Goal: Find specific page/section

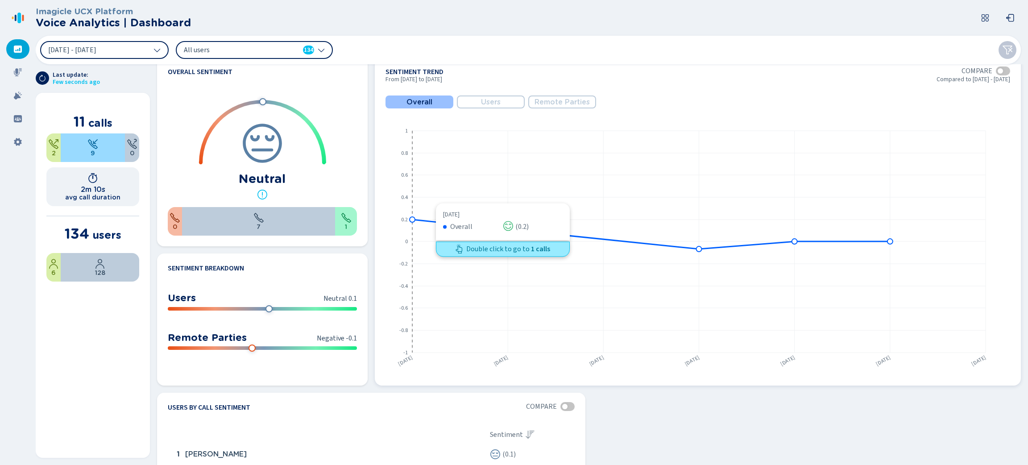
scroll to position [420, 0]
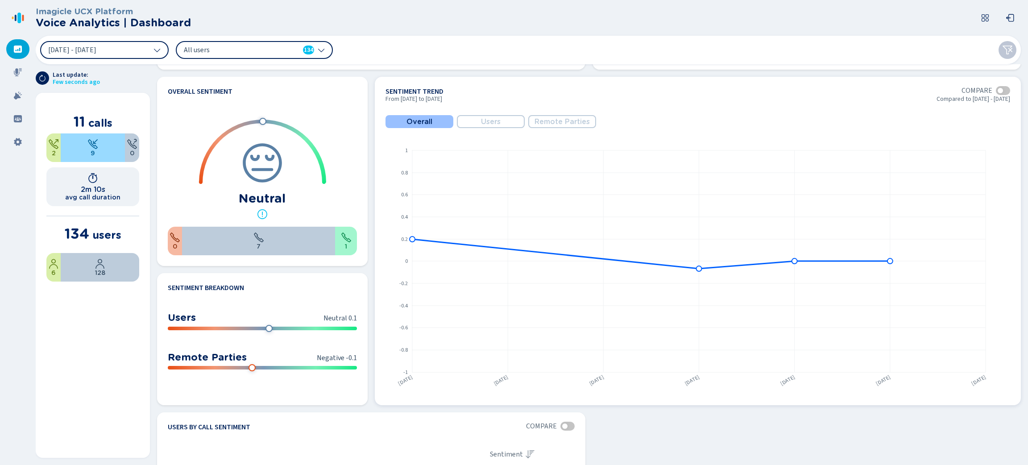
click at [473, 120] on button "Users" at bounding box center [491, 121] width 68 height 13
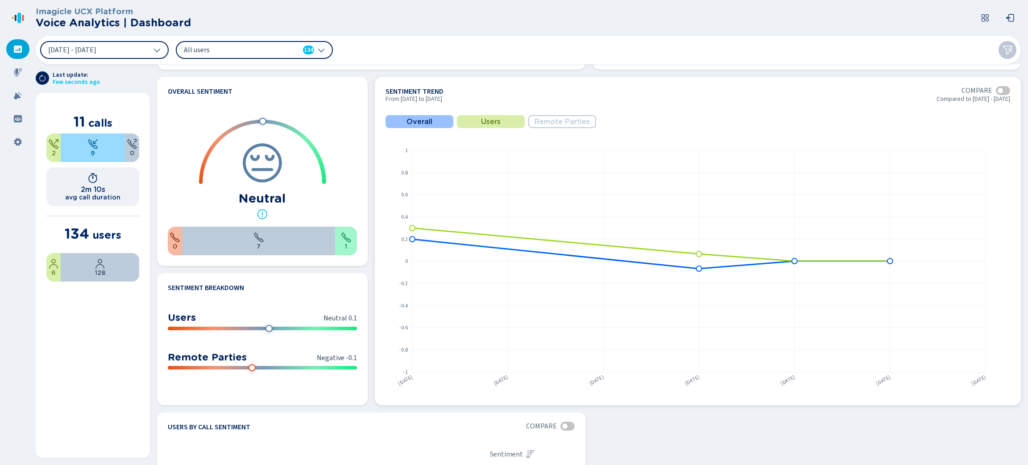
click at [539, 122] on span "Remote Parties" at bounding box center [562, 122] width 55 height 8
